Goal: Task Accomplishment & Management: Complete application form

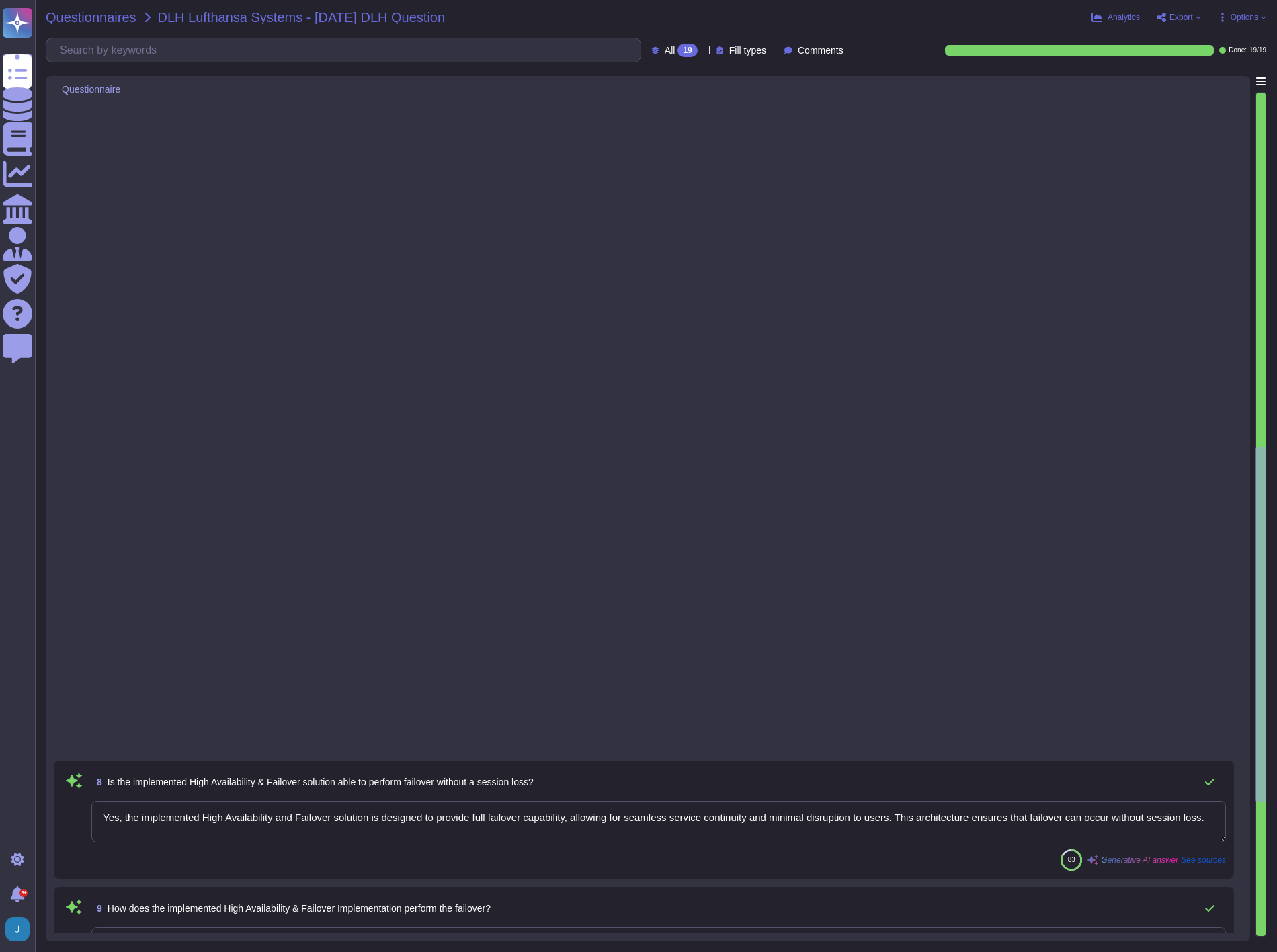
type textarea "Yes, the implemented High Availability and Failover solution is designed to pro…"
type textarea "The implemented High Availability and Failover Implementation performs failover…"
type textarea "Yes, the implemented High Availability and Failover solution makes use of geo-r…"
type textarea "The last executed Failover Test was conducted on [DATE], and it was successfull…"
type textarea "The last failover test took place on [DATE]."
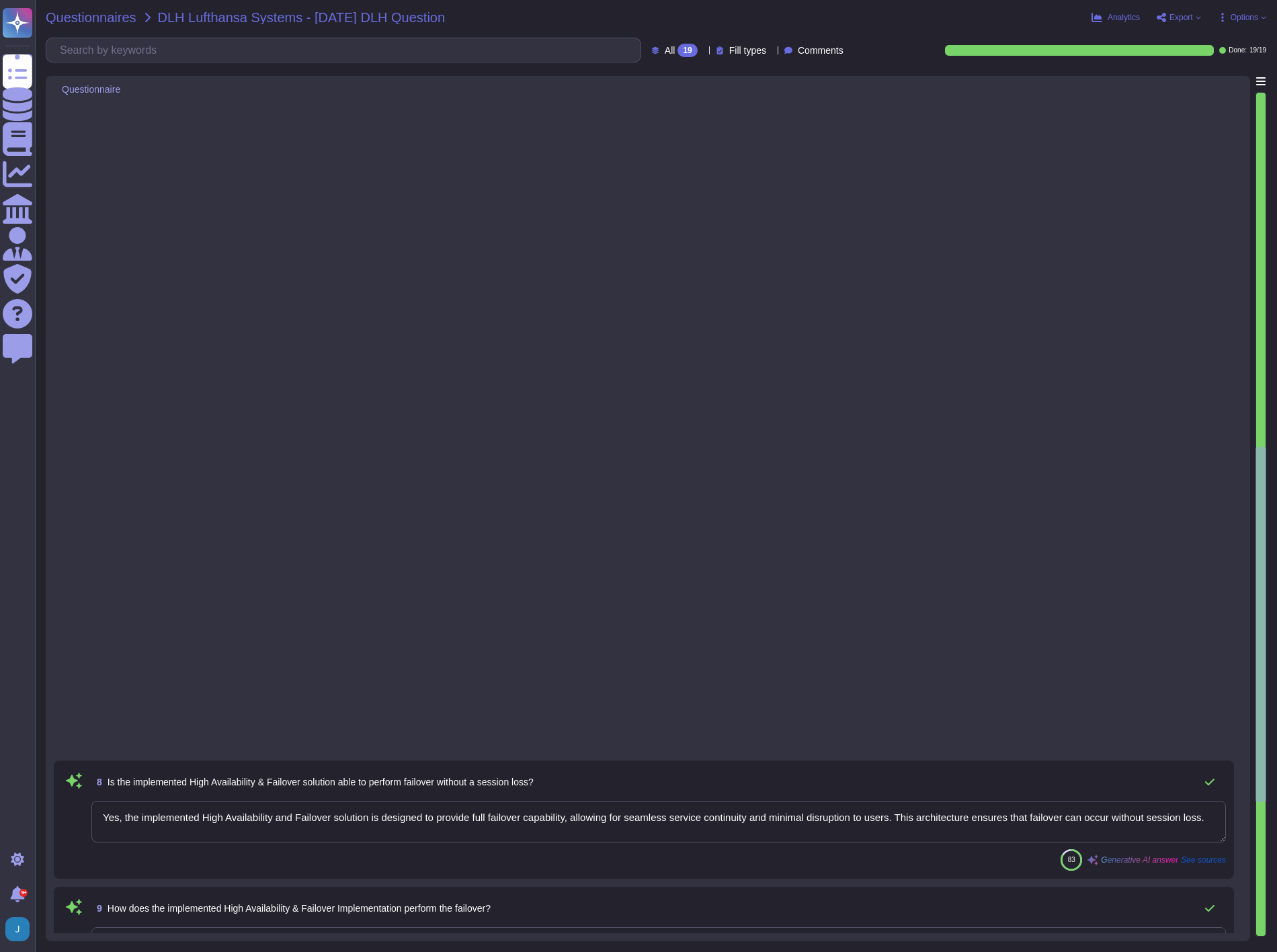
type textarea "Yes, recovery procedures from incidents are formally documented and controlled …"
type textarea "none"
type textarea "None"
type textarea "The last Disaster Recovery test was performed on [DATE], with no findings. The …"
type textarea "The last executed Disaster Recovery Test was a full failover exercise conducted…"
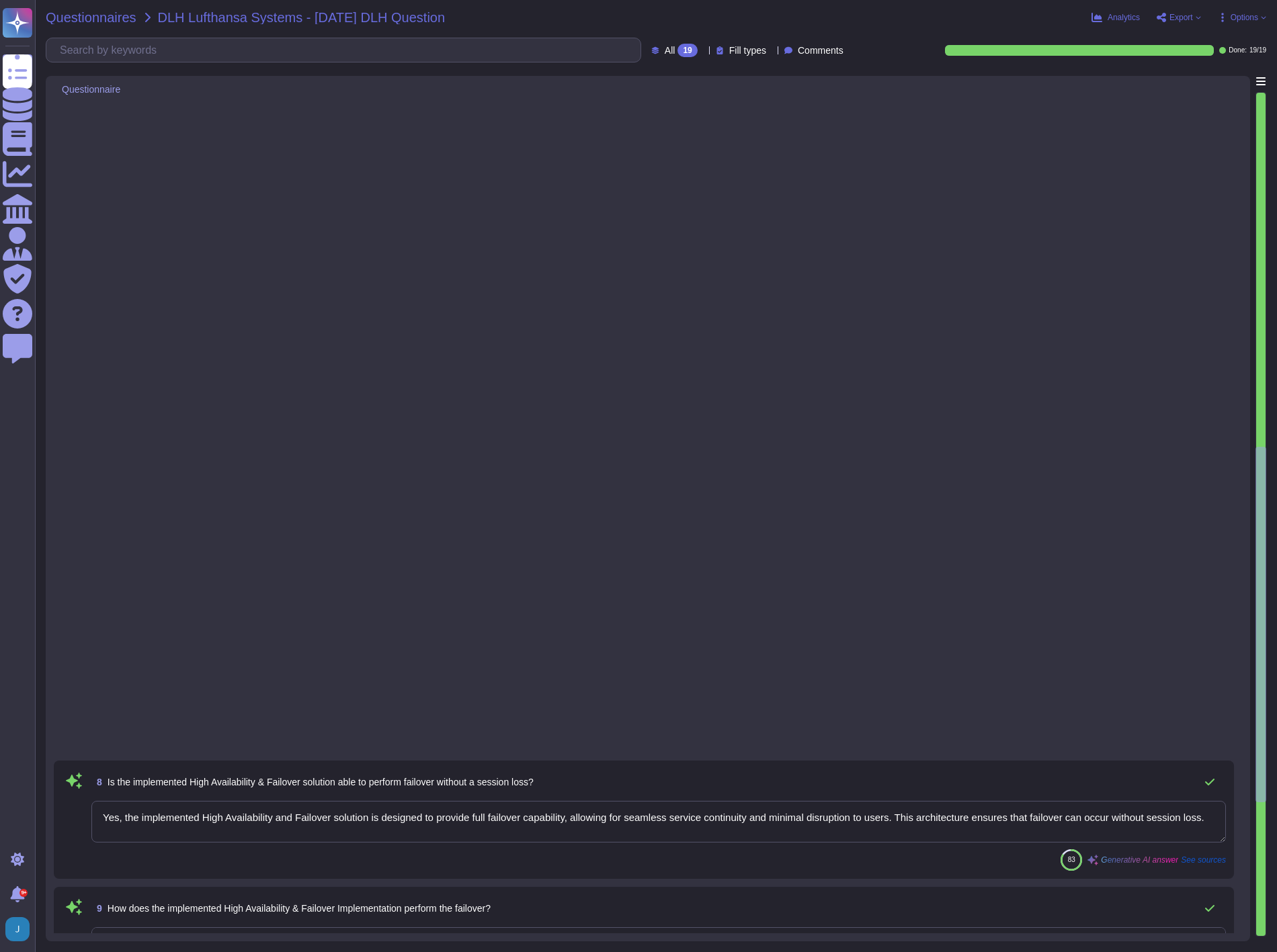
type textarea "The last Disaster Recovery test was performed on [DATE]. The test was conducted…"
type textarea "The last Disaster Recovery Test was executed on [DATE]."
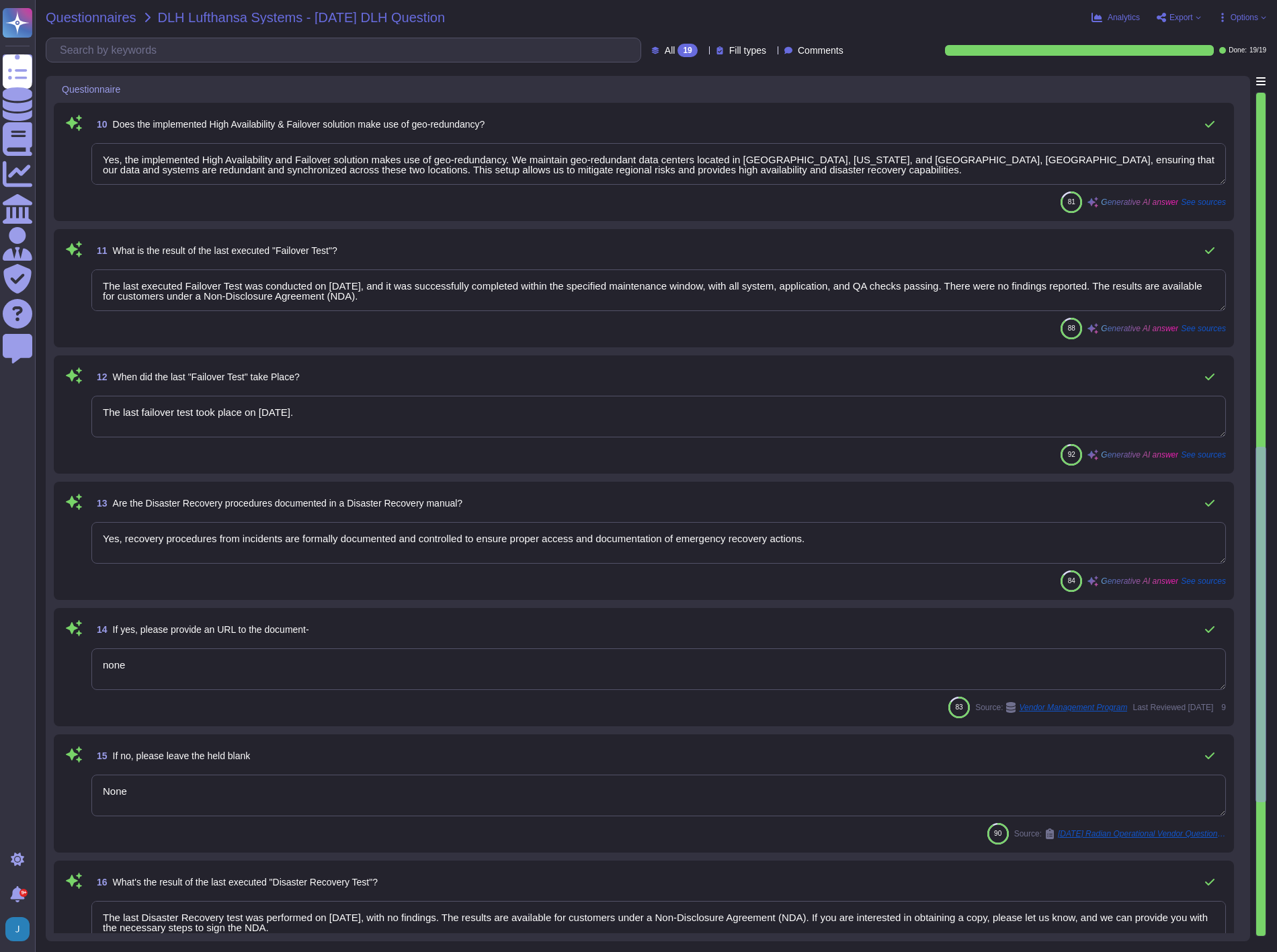
click at [95, 16] on span "Questionnaires" at bounding box center [91, 18] width 90 height 13
